Goal: Information Seeking & Learning: Learn about a topic

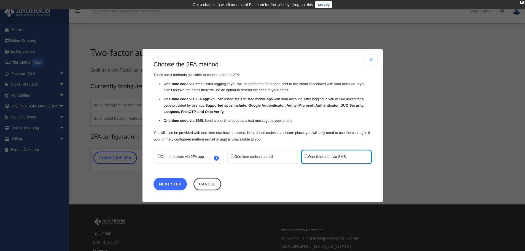
click at [173, 183] on link "Next Step" at bounding box center [170, 184] width 33 height 13
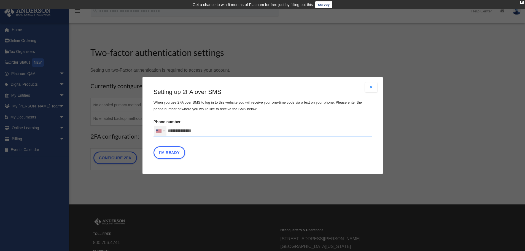
click at [165, 132] on div at bounding box center [160, 131] width 13 height 10
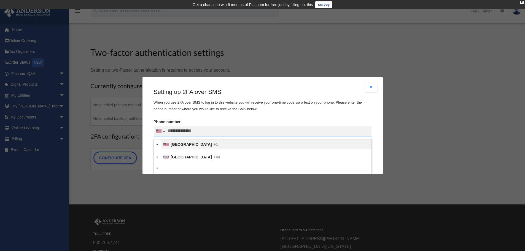
click at [218, 134] on div at bounding box center [263, 131] width 218 height 10
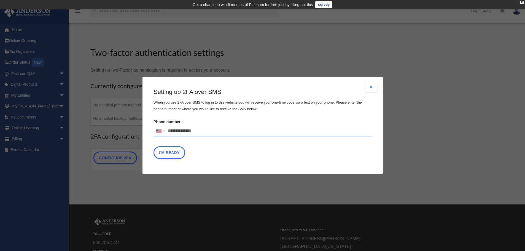
drag, startPoint x: 170, startPoint y: 132, endPoint x: 177, endPoint y: 130, distance: 7.5
click at [172, 131] on input "Phone number United States +1 United Kingdom +44 Afghanistan (‫افغانستان‬‎) +93…" at bounding box center [263, 131] width 218 height 11
type input "**********"
click at [175, 153] on button "I'm Ready" at bounding box center [170, 152] width 32 height 13
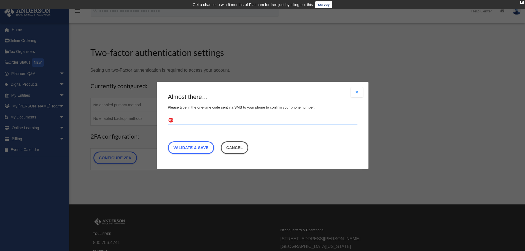
click at [173, 119] on input "text" at bounding box center [263, 120] width 190 height 9
type input "******"
click at [203, 149] on link "Validate & Save" at bounding box center [191, 147] width 46 height 13
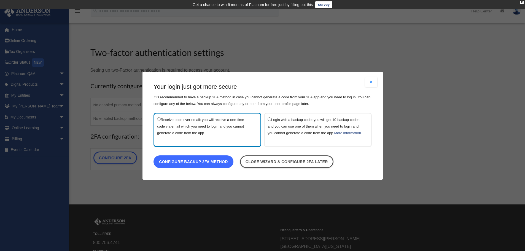
click at [196, 166] on link "Configure backup 2FA method" at bounding box center [194, 161] width 80 height 13
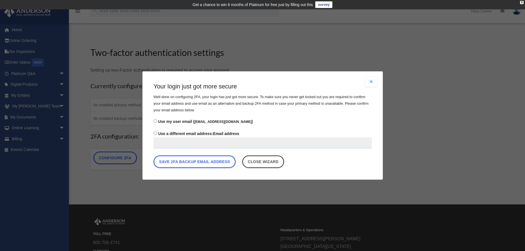
click at [162, 145] on input "Use a different email address: Email address" at bounding box center [263, 143] width 218 height 11
click at [225, 162] on button "Save 2FA backup email address" at bounding box center [195, 162] width 82 height 13
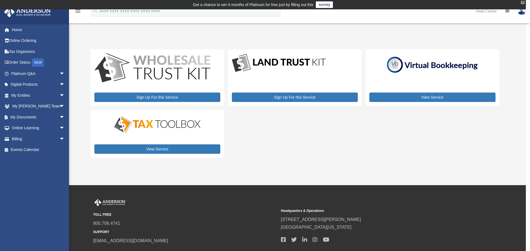
click at [522, 2] on div "X" at bounding box center [522, 2] width 4 height 3
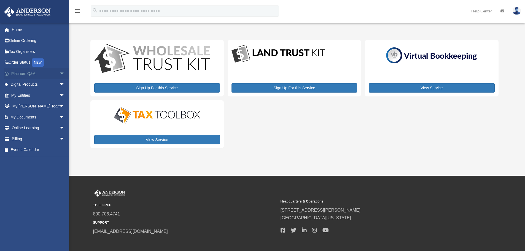
click at [59, 74] on span "arrow_drop_down" at bounding box center [64, 73] width 11 height 11
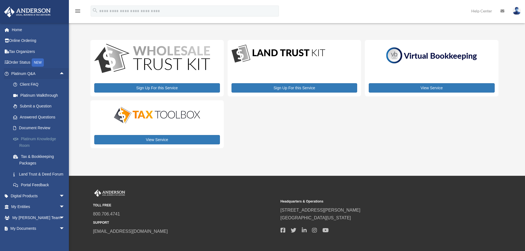
click at [38, 140] on link "Platinum Knowledge Room" at bounding box center [40, 142] width 65 height 18
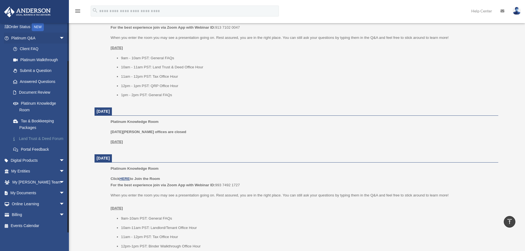
scroll to position [276, 0]
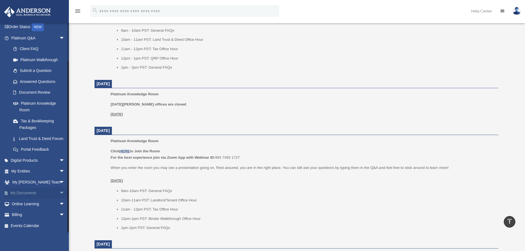
click at [59, 193] on span "arrow_drop_down" at bounding box center [64, 193] width 11 height 11
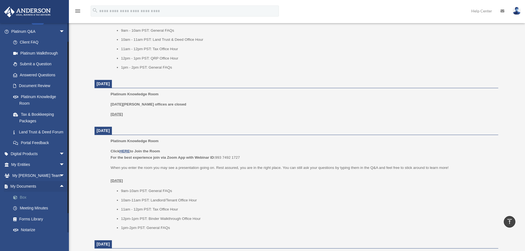
scroll to position [86, 0]
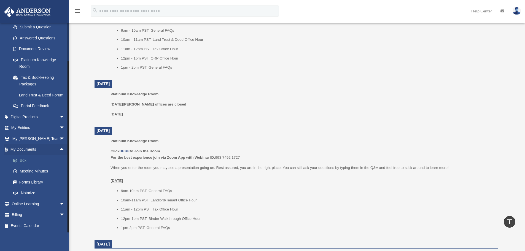
click at [25, 160] on link "Box" at bounding box center [40, 160] width 65 height 11
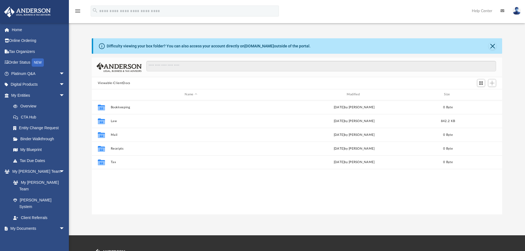
scroll to position [121, 407]
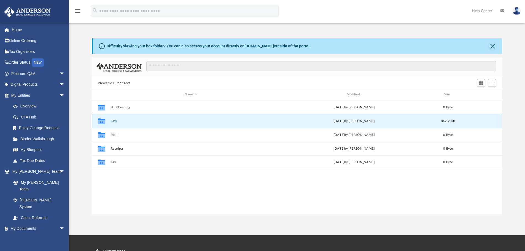
click at [113, 122] on button "Law" at bounding box center [191, 121] width 161 height 4
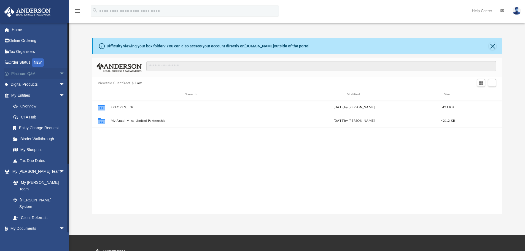
click at [59, 74] on span "arrow_drop_down" at bounding box center [64, 73] width 11 height 11
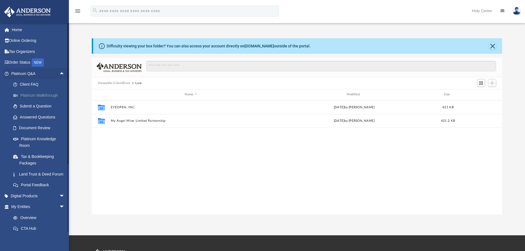
click at [31, 95] on link "Platinum Walkthrough" at bounding box center [40, 95] width 65 height 11
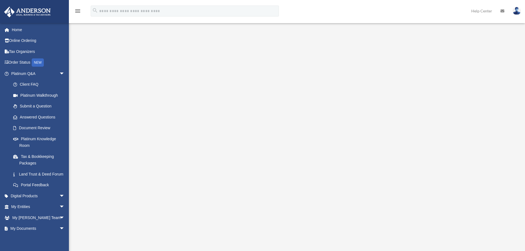
click at [112, 64] on div "<span data-mce-type="bookmark" style="display: inline-block; width: 0px; overfl…" at bounding box center [296, 132] width 412 height 190
click at [31, 138] on link "Platinum Knowledge Room" at bounding box center [40, 142] width 65 height 18
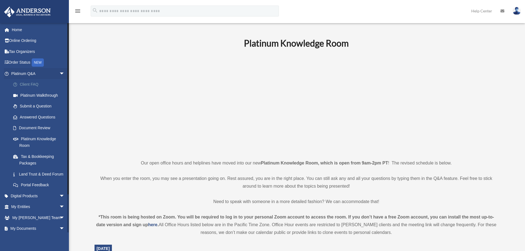
click at [28, 84] on link "Client FAQ" at bounding box center [40, 84] width 65 height 11
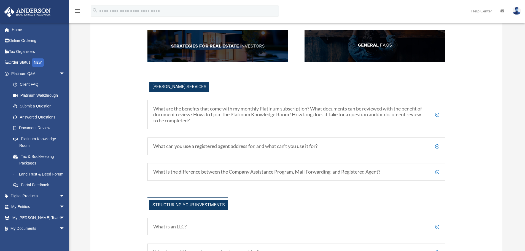
scroll to position [193, 0]
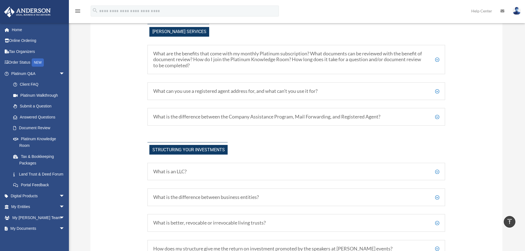
click at [439, 60] on h5 "What are the benefits that come with my monthly Platinum subscription? What doc…" at bounding box center [296, 60] width 286 height 18
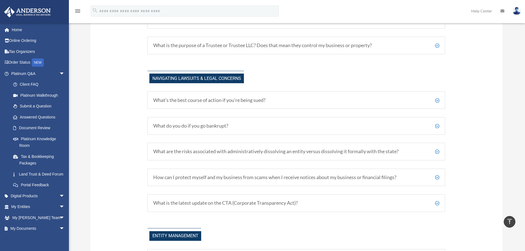
scroll to position [552, 0]
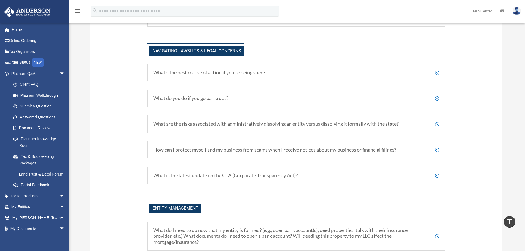
click at [438, 71] on h5 "What’s the best course of action if you’re being sued?" at bounding box center [296, 73] width 286 height 6
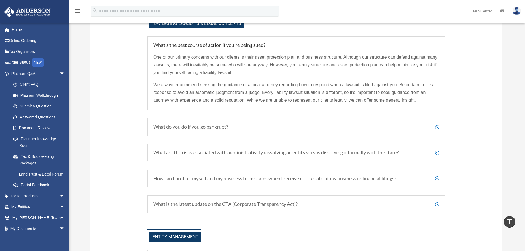
scroll to position [607, 0]
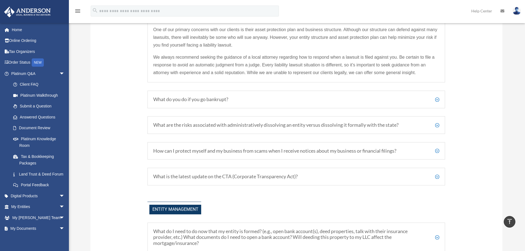
click at [437, 99] on h5 "What do you do if you go bankrupt?" at bounding box center [296, 100] width 286 height 6
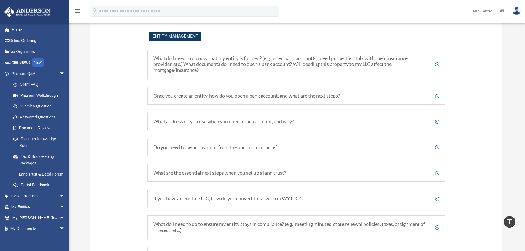
scroll to position [800, 0]
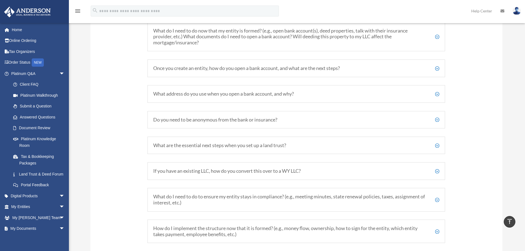
click at [438, 69] on h5 "Once you create an entity, how do you open a bank account, and what are the nex…" at bounding box center [296, 68] width 286 height 6
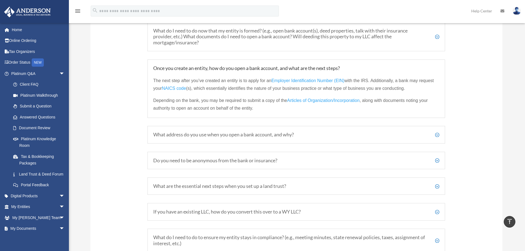
click at [437, 135] on h5 "What address do you use when you open a bank account, and why?" at bounding box center [296, 135] width 286 height 6
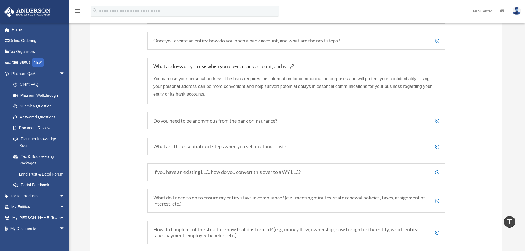
scroll to position [855, 0]
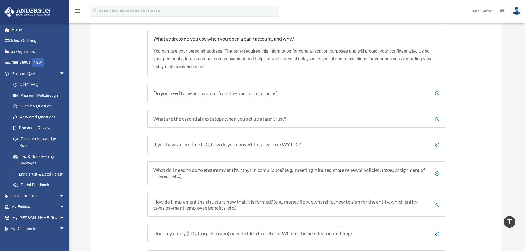
click at [437, 93] on h5 "Do you need to be anonymous from the bank or insurance?" at bounding box center [296, 93] width 286 height 6
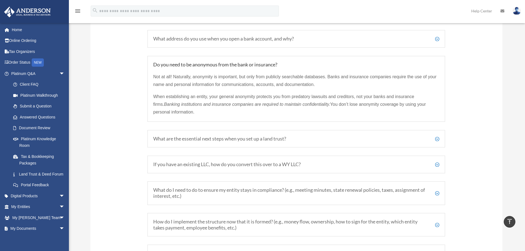
click at [438, 139] on h5 "What are the essential next steps when you set up a land trust?" at bounding box center [296, 139] width 286 height 6
